Goal: Obtain resource: Download file/media

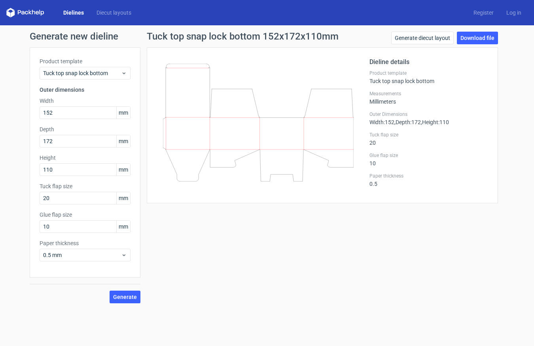
click at [75, 12] on link "Dielines" at bounding box center [73, 13] width 33 height 8
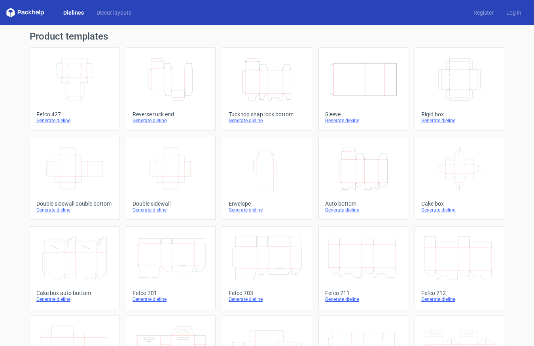
click at [274, 90] on icon "Height Depth Width" at bounding box center [267, 79] width 70 height 44
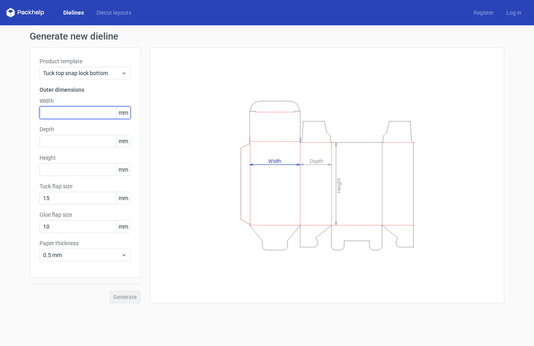
click at [62, 114] on input "text" at bounding box center [85, 112] width 91 height 13
type input "126"
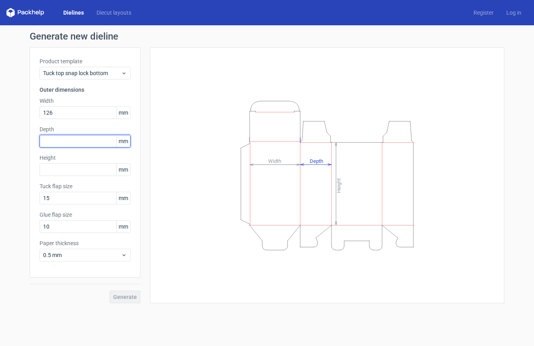
click at [65, 141] on input "text" at bounding box center [85, 141] width 91 height 13
type input "155"
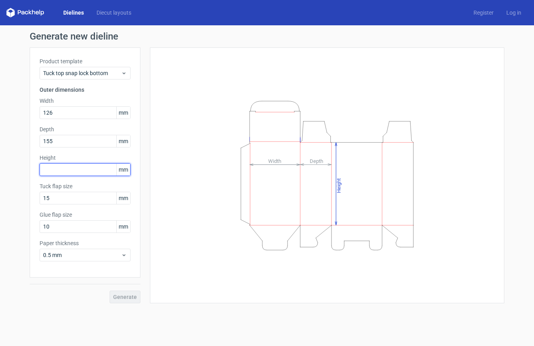
click at [66, 171] on input "text" at bounding box center [85, 169] width 91 height 13
type input "112"
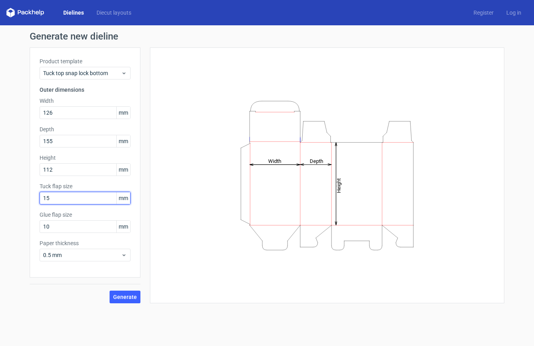
drag, startPoint x: 59, startPoint y: 197, endPoint x: 40, endPoint y: 195, distance: 19.1
click at [40, 195] on input "15" at bounding box center [85, 198] width 91 height 13
type input "20"
click at [135, 294] on span "Generate" at bounding box center [125, 297] width 24 height 6
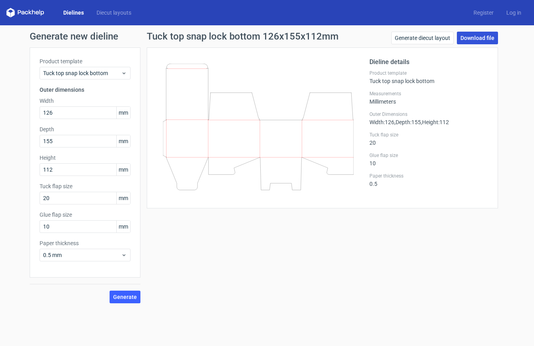
click at [487, 38] on link "Download file" at bounding box center [476, 38] width 41 height 13
